Goal: Information Seeking & Learning: Learn about a topic

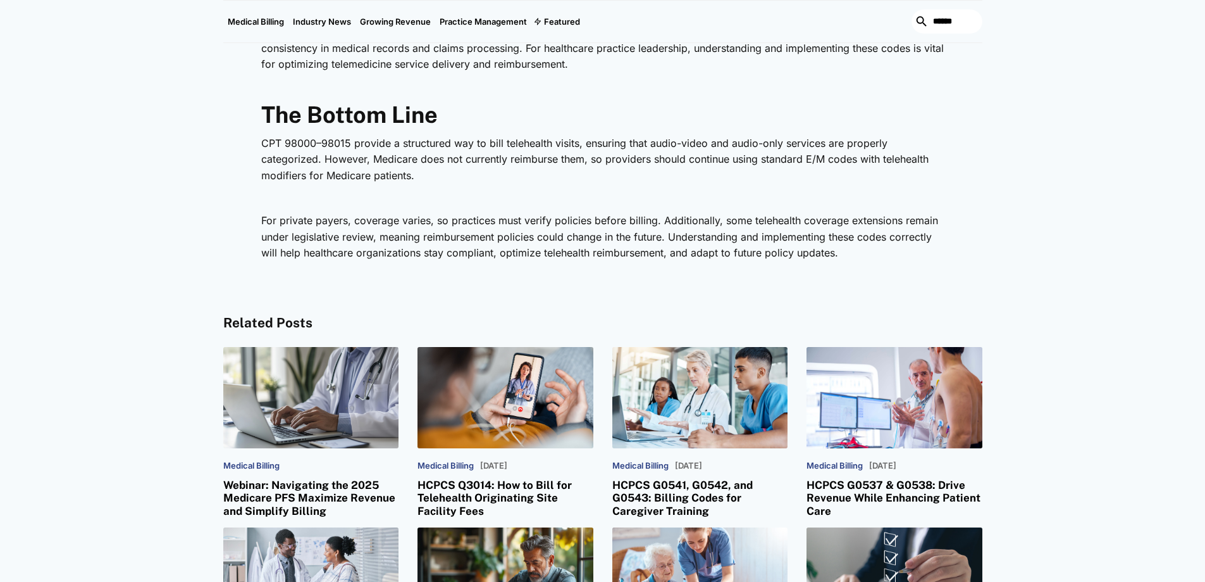
scroll to position [3562, 0]
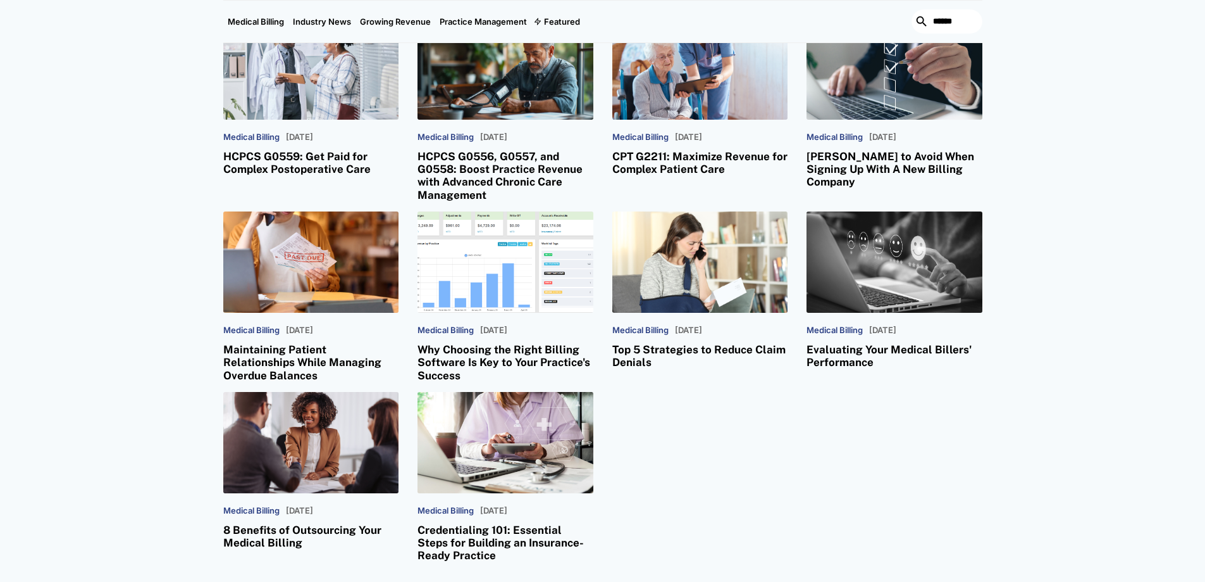
click at [877, 343] on h3 "Evaluating Your Medical Billers' Performance" at bounding box center [895, 356] width 176 height 26
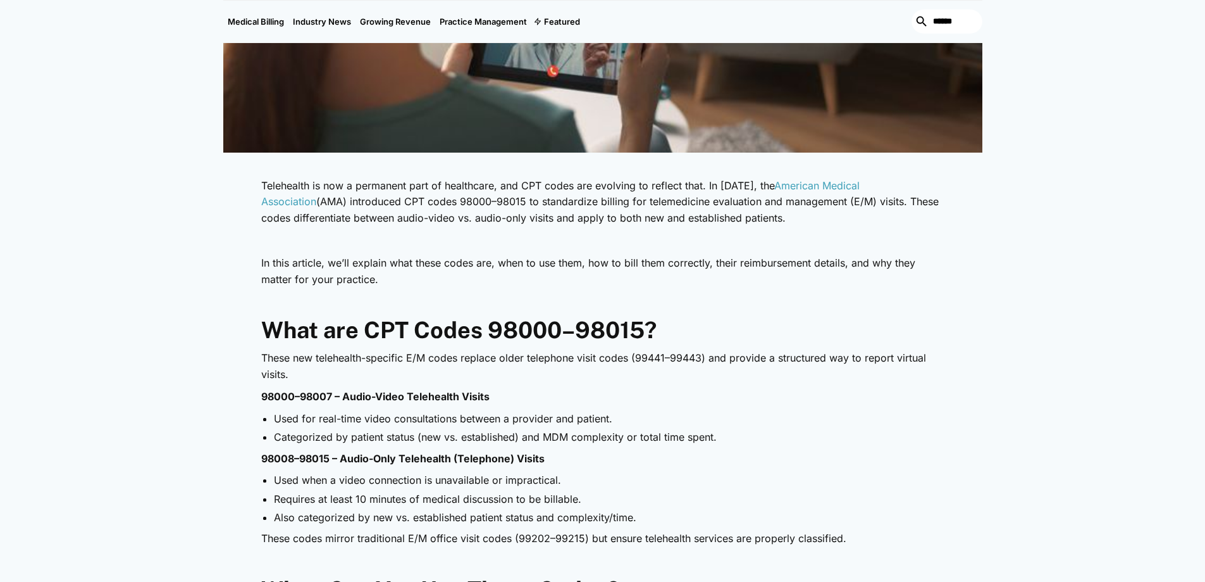
scroll to position [0, 0]
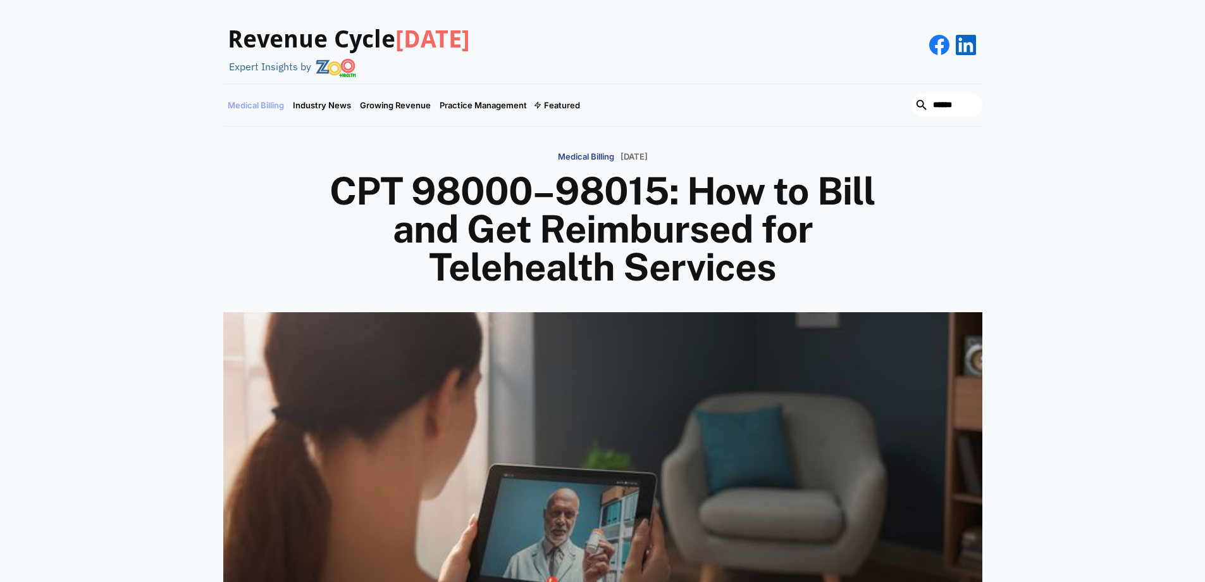
click at [273, 100] on link "Medical Billing" at bounding box center [255, 105] width 65 height 42
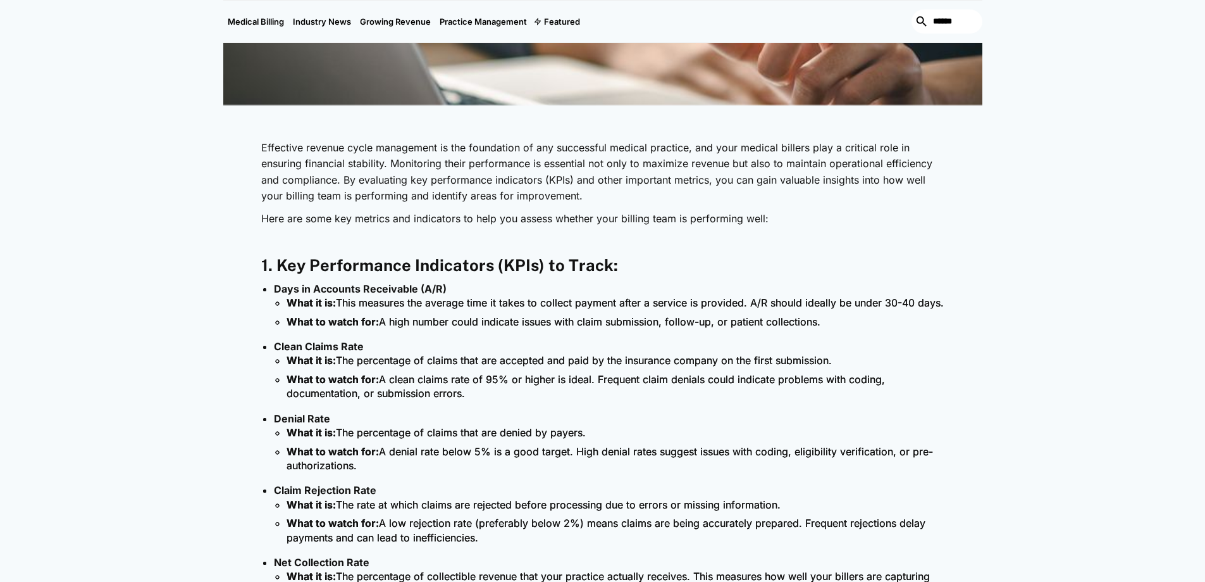
scroll to position [1018, 0]
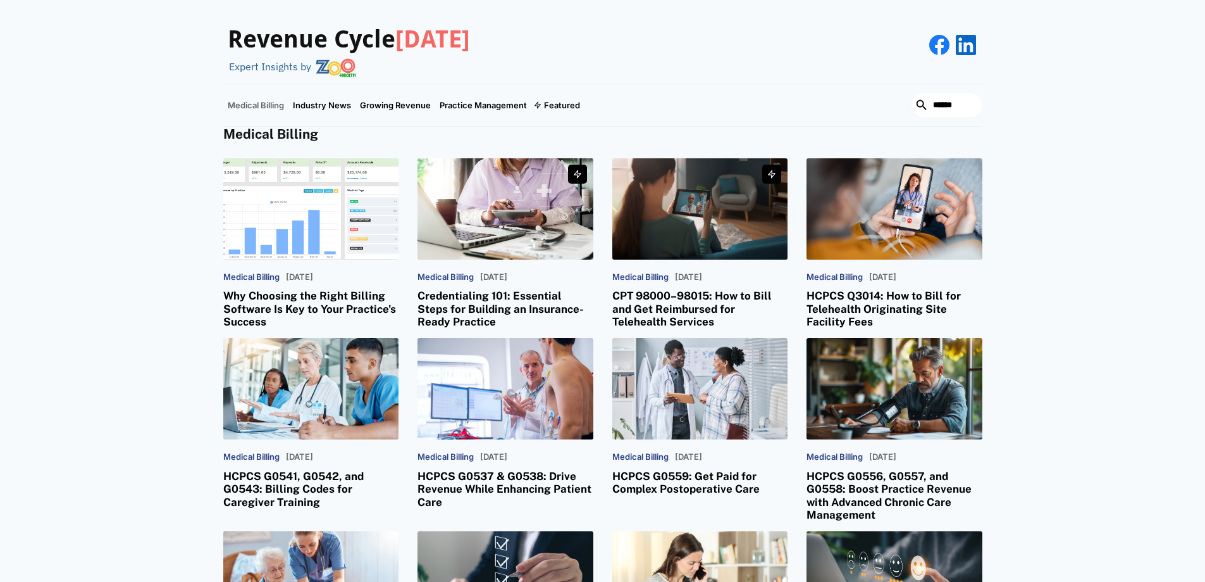
scroll to position [509, 0]
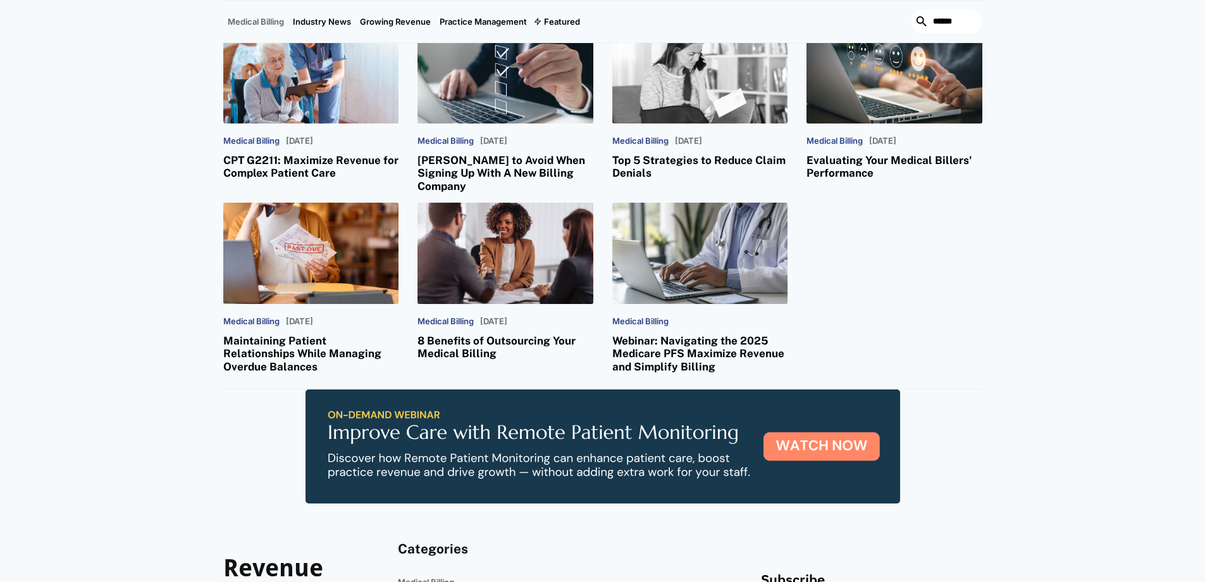
click at [725, 159] on h3 "Top 5 Strategies to Reduce Claim Denials" at bounding box center [701, 167] width 176 height 26
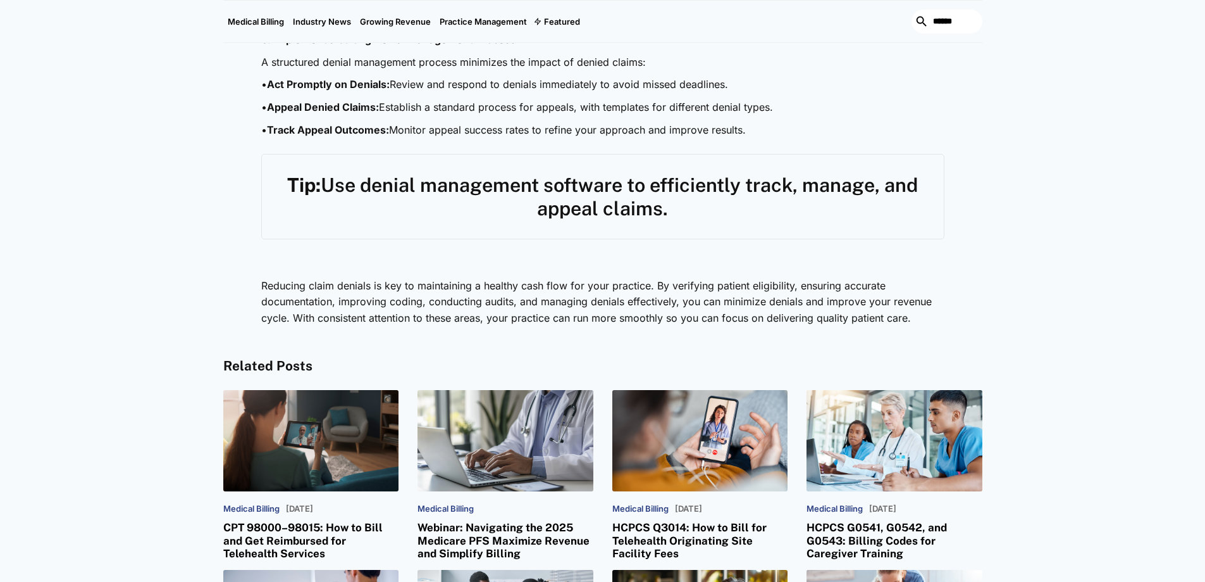
scroll to position [986, 0]
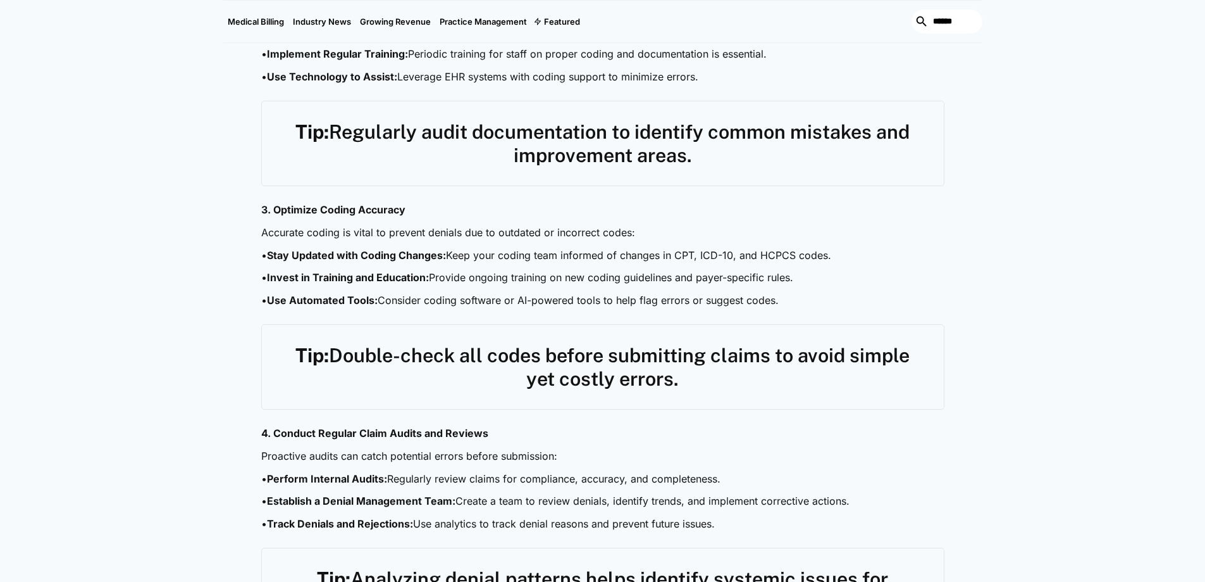
click at [971, 283] on div "Claim denials are a significant challenge for healthcare providers, leading to …" at bounding box center [602, 303] width 759 height 1294
